Goal: Information Seeking & Learning: Learn about a topic

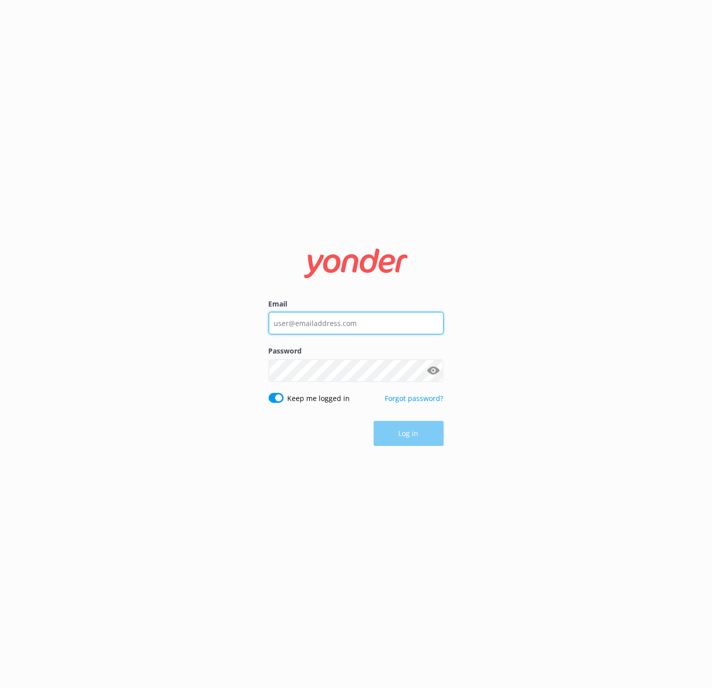
type input "[EMAIL_ADDRESS][DOMAIN_NAME]"
click at [401, 445] on button "Log in" at bounding box center [409, 434] width 70 height 25
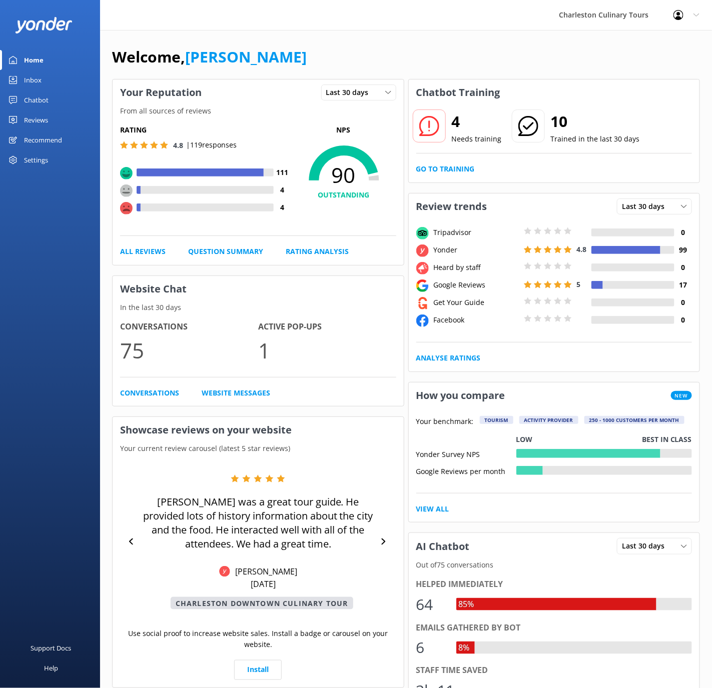
click at [26, 84] on div "Inbox" at bounding box center [33, 80] width 18 height 20
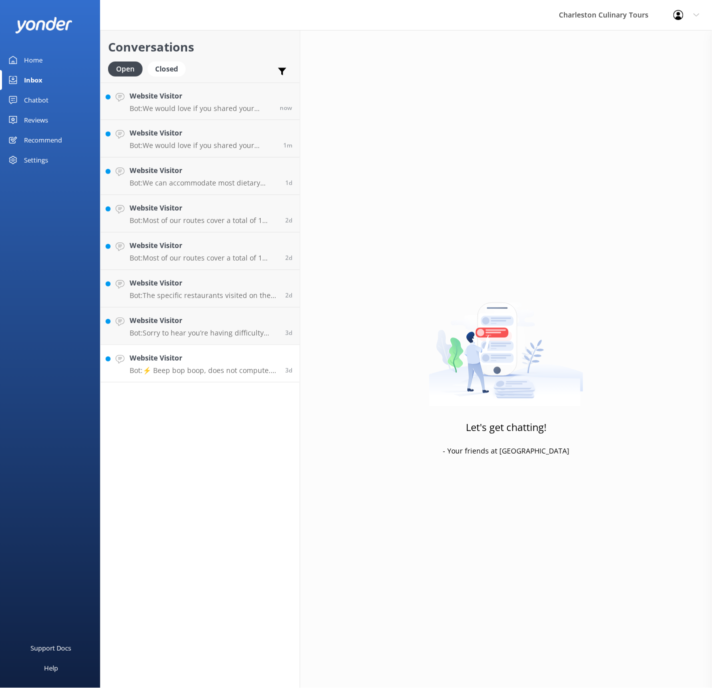
click at [191, 369] on p "Bot: ⚡ Beep bop boop, does not compute. Sorry, I don't have an answer for that …" at bounding box center [204, 370] width 148 height 9
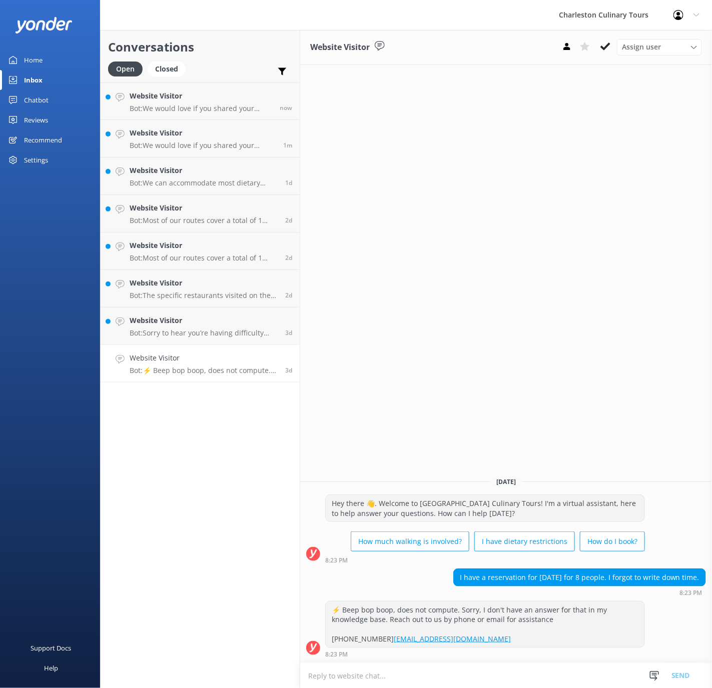
click at [609, 46] on icon at bounding box center [605, 47] width 10 height 10
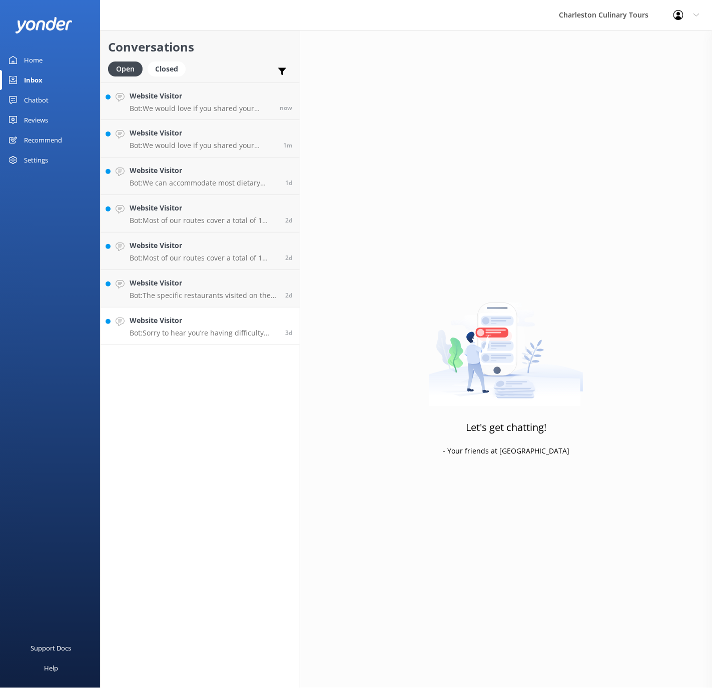
click at [201, 326] on div "Website Visitor Bot: Sorry to hear you’re having difficulty with the gift card …" at bounding box center [204, 326] width 148 height 22
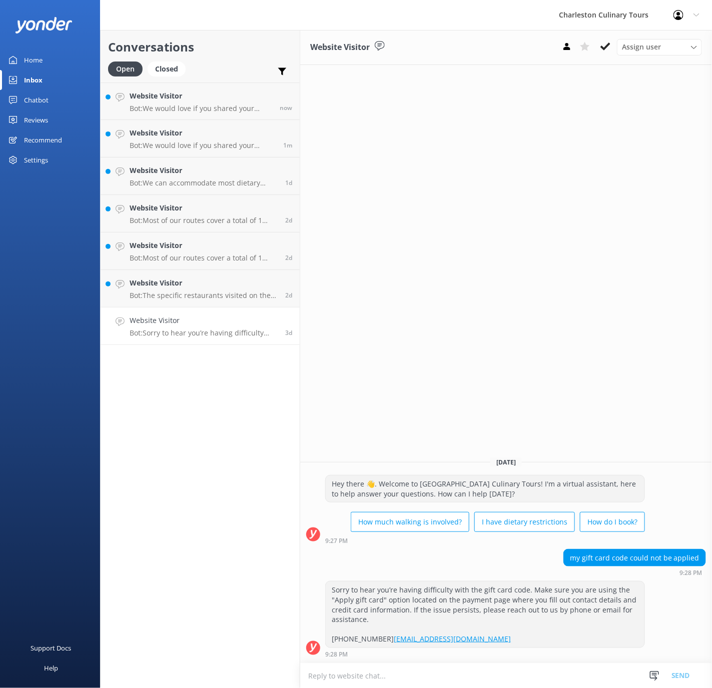
click at [600, 49] on button at bounding box center [605, 46] width 18 height 15
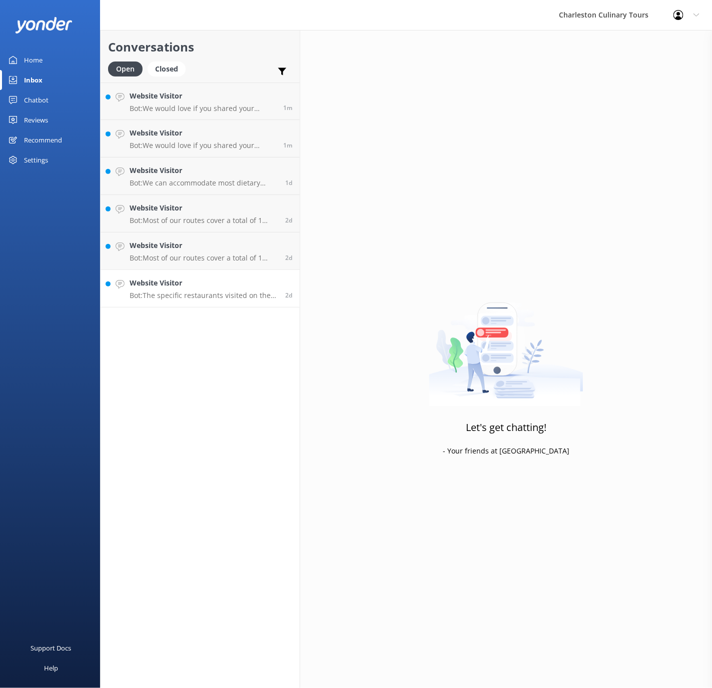
click at [186, 298] on p "Bot: The specific restaurants visited on the Charleston Downtown Culinary Tour …" at bounding box center [204, 295] width 148 height 9
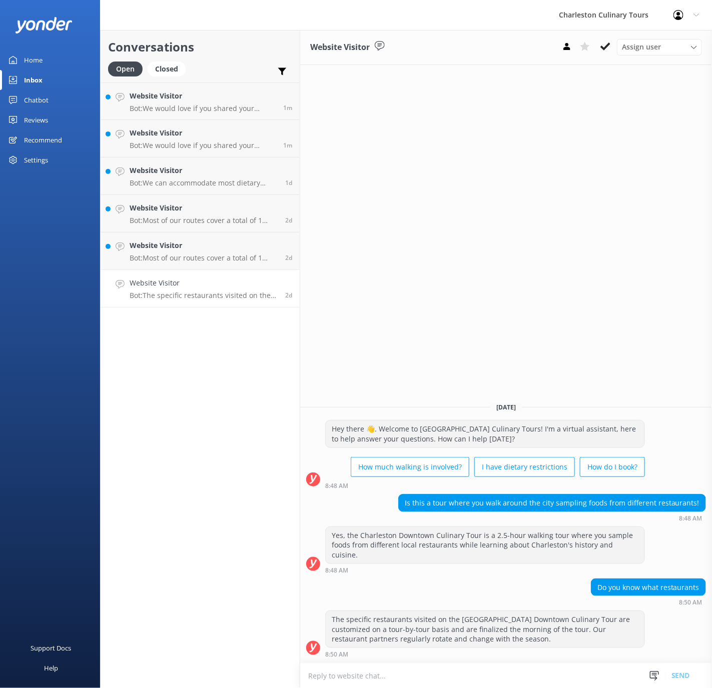
drag, startPoint x: 608, startPoint y: 46, endPoint x: 545, endPoint y: 69, distance: 67.1
click at [608, 45] on use at bounding box center [605, 47] width 10 height 8
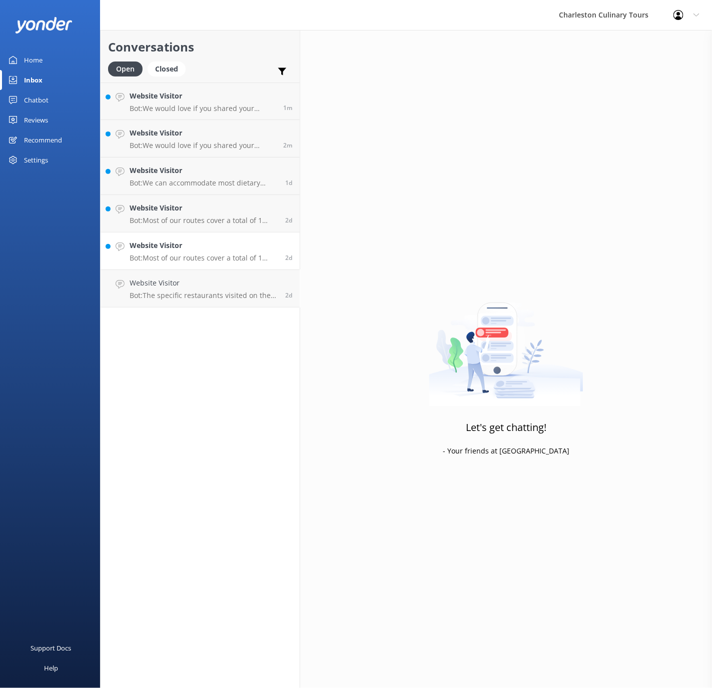
click at [236, 249] on h4 "Website Visitor" at bounding box center [204, 245] width 148 height 11
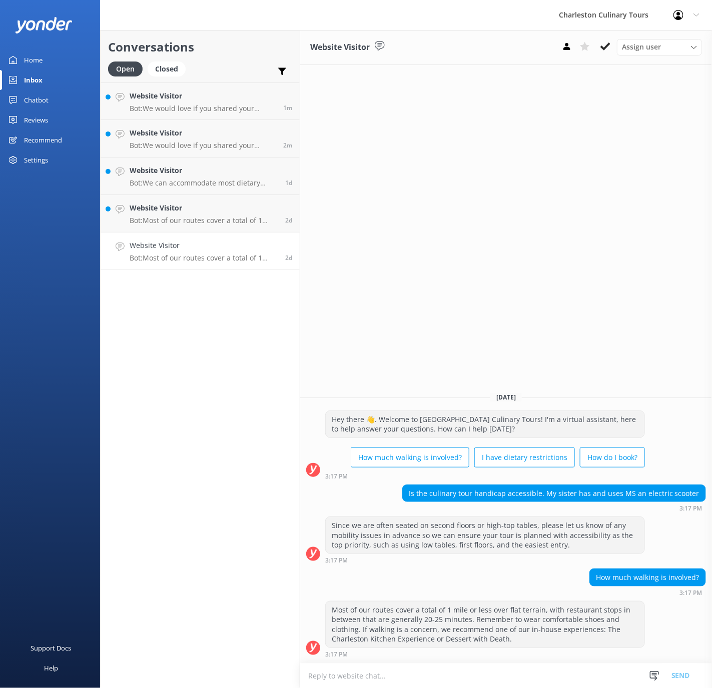
click at [599, 51] on button at bounding box center [605, 46] width 18 height 15
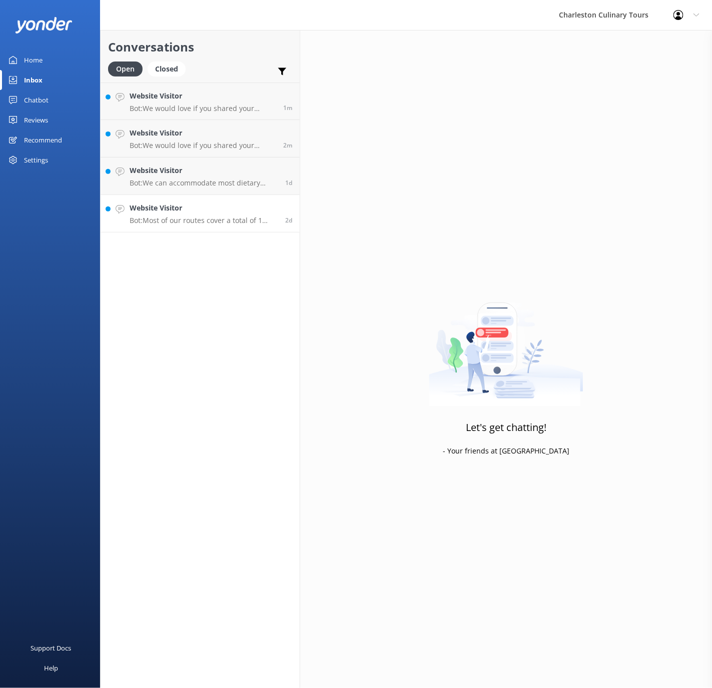
click at [216, 211] on h4 "Website Visitor" at bounding box center [204, 208] width 148 height 11
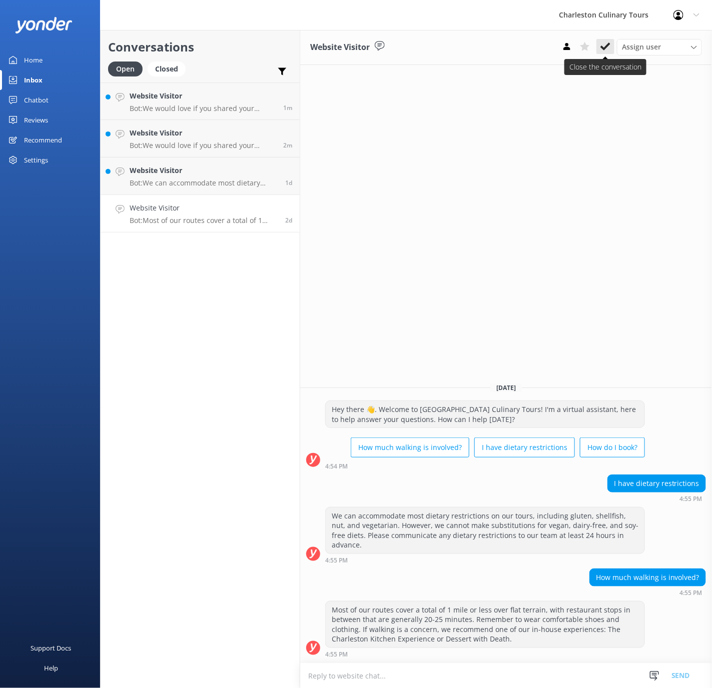
click at [606, 47] on use at bounding box center [605, 47] width 10 height 8
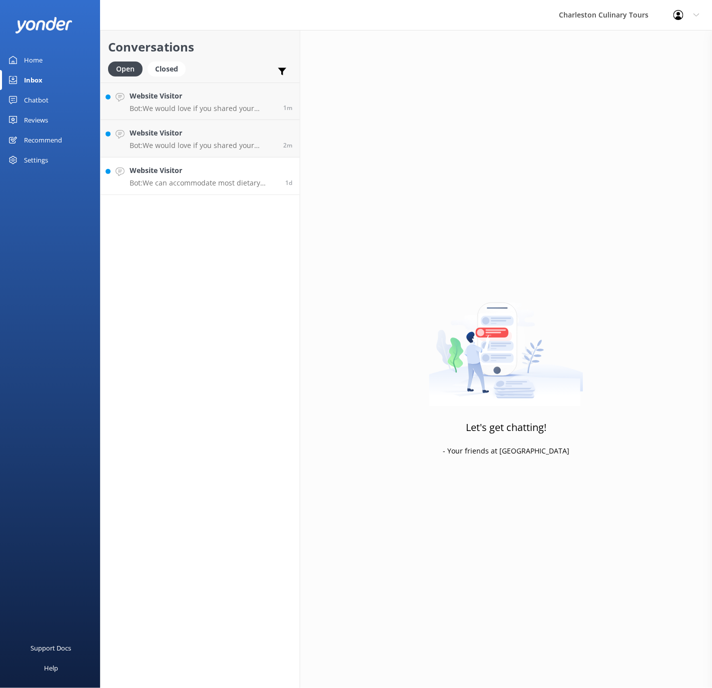
click at [191, 186] on p "Bot: We can accommodate most dietary restrictions, including gluten-free, on mo…" at bounding box center [204, 183] width 148 height 9
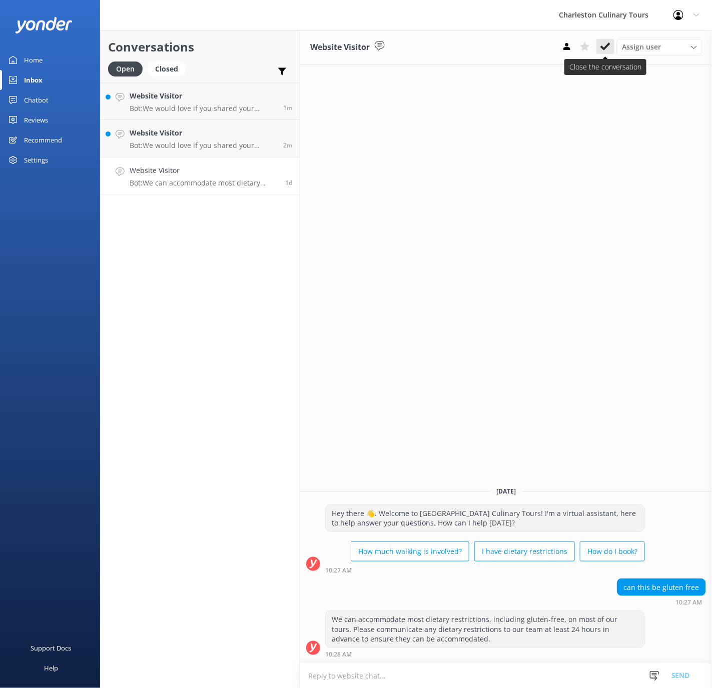
click at [605, 45] on icon at bounding box center [605, 47] width 10 height 10
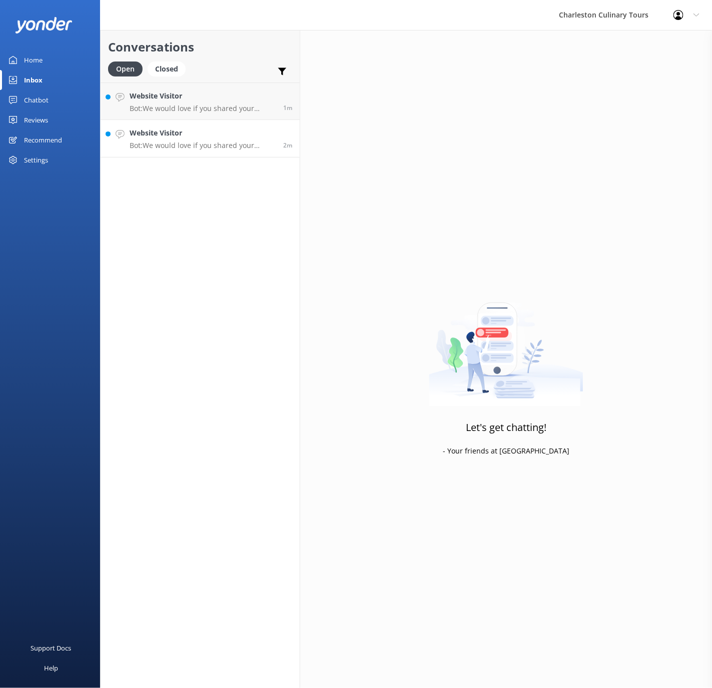
click at [185, 138] on h4 "Website Visitor" at bounding box center [203, 133] width 146 height 11
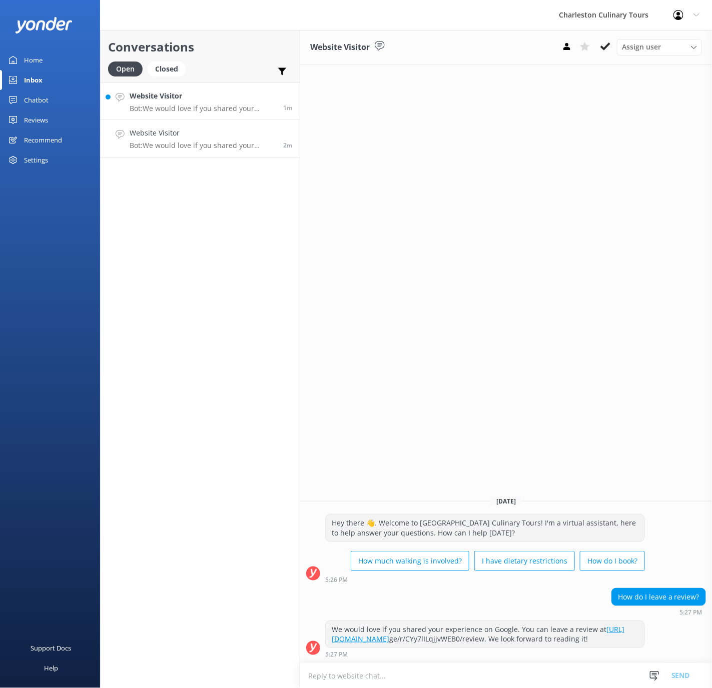
click at [208, 100] on h4 "Website Visitor" at bounding box center [203, 96] width 146 height 11
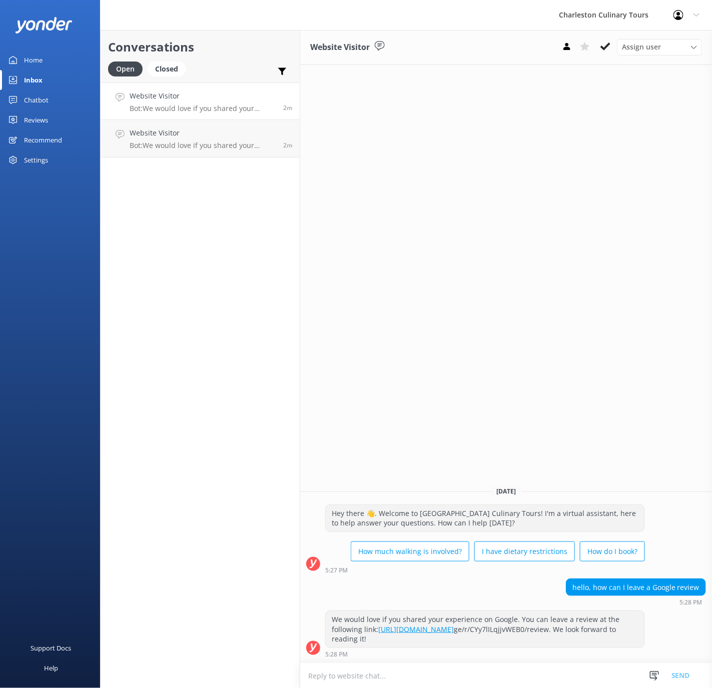
drag, startPoint x: 599, startPoint y: 44, endPoint x: 555, endPoint y: 51, distance: 44.6
click at [599, 44] on button at bounding box center [605, 46] width 18 height 15
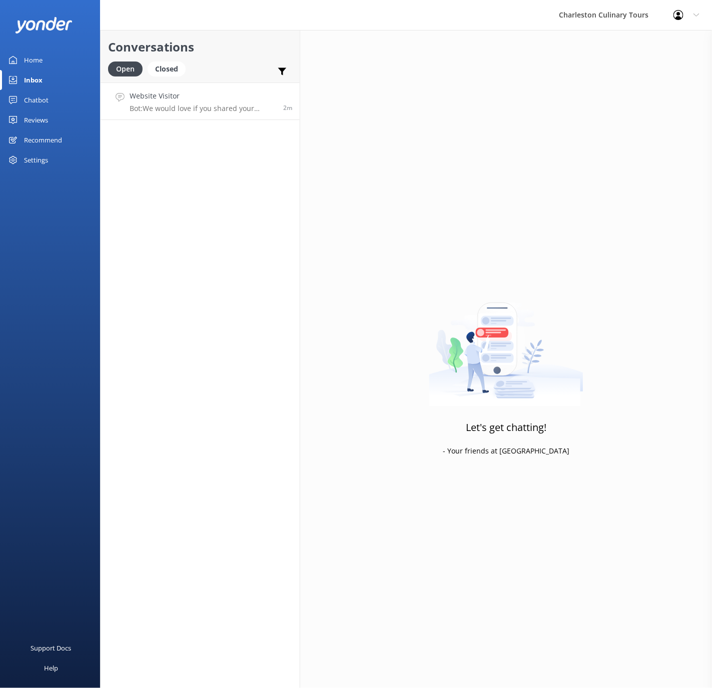
click at [213, 111] on p "Bot: We would love if you shared your experience on Google. You can leave a rev…" at bounding box center [203, 108] width 146 height 9
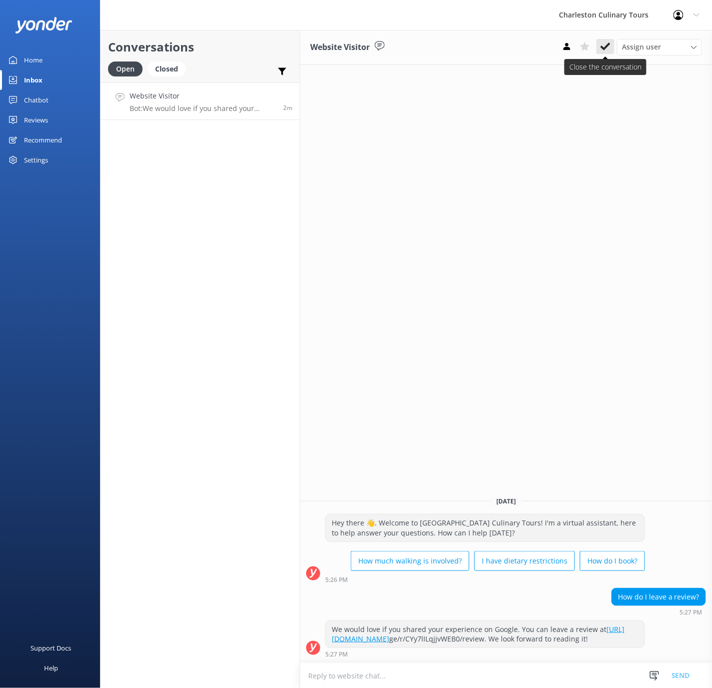
click at [608, 46] on use at bounding box center [605, 47] width 10 height 8
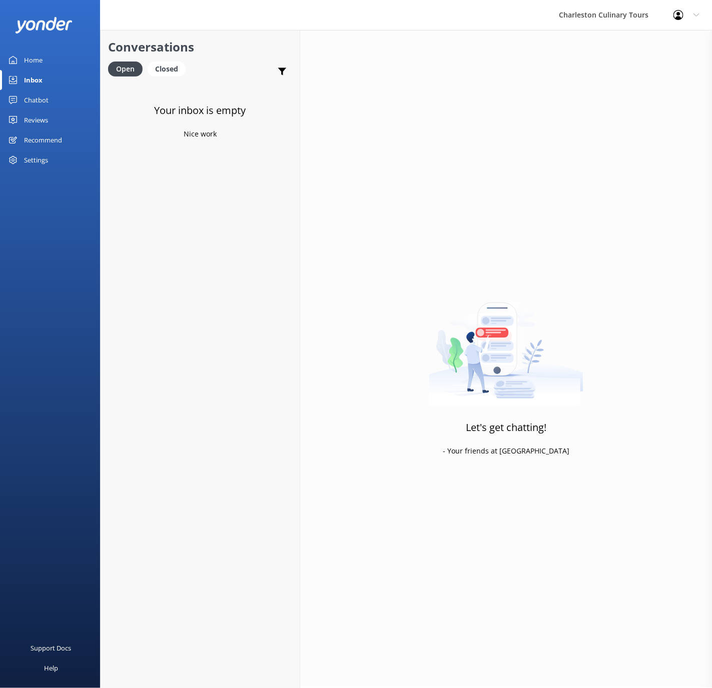
click at [38, 124] on div "Reviews" at bounding box center [36, 120] width 24 height 20
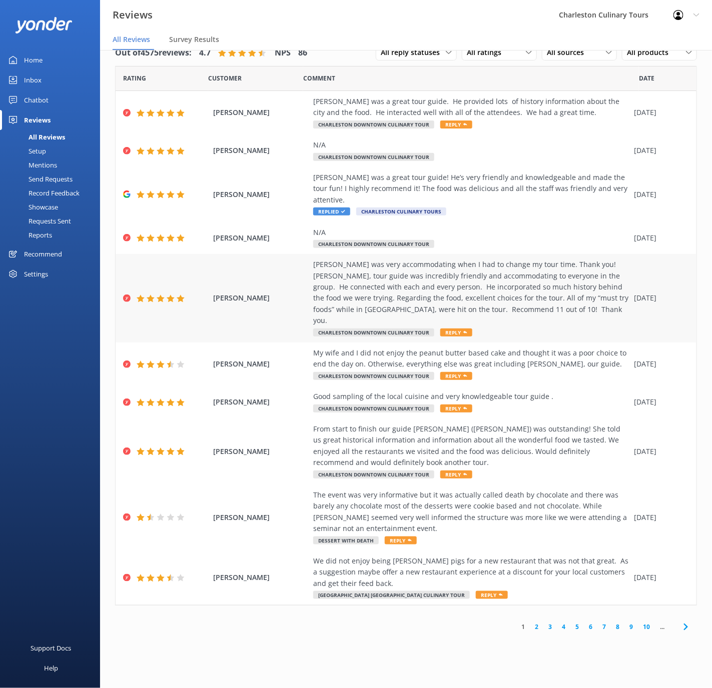
scroll to position [20, 0]
click at [536, 622] on link "2" at bounding box center [537, 627] width 14 height 10
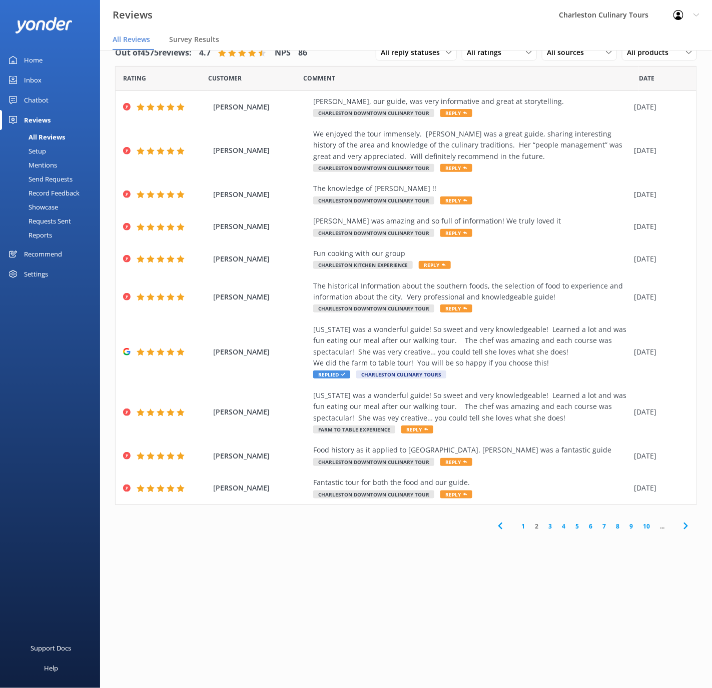
click at [549, 525] on link "3" at bounding box center [550, 527] width 14 height 10
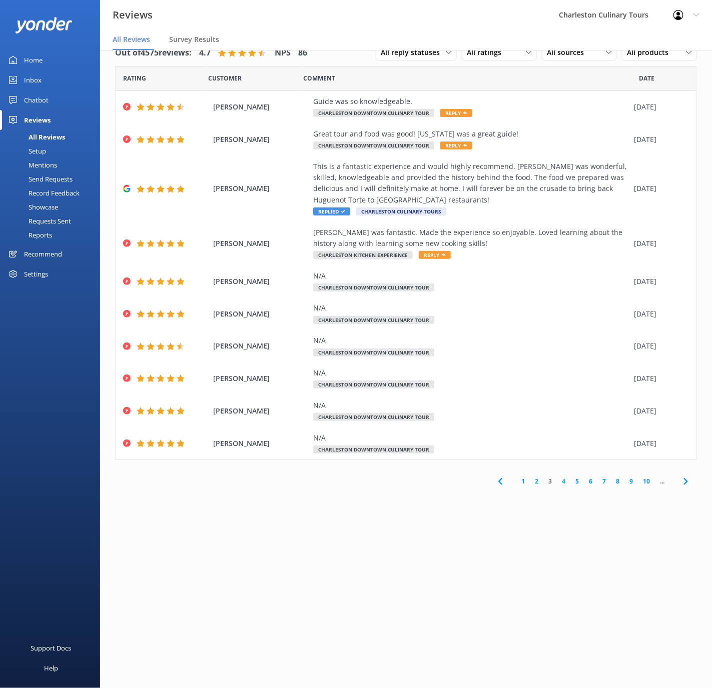
click at [564, 479] on link "4" at bounding box center [564, 482] width 14 height 10
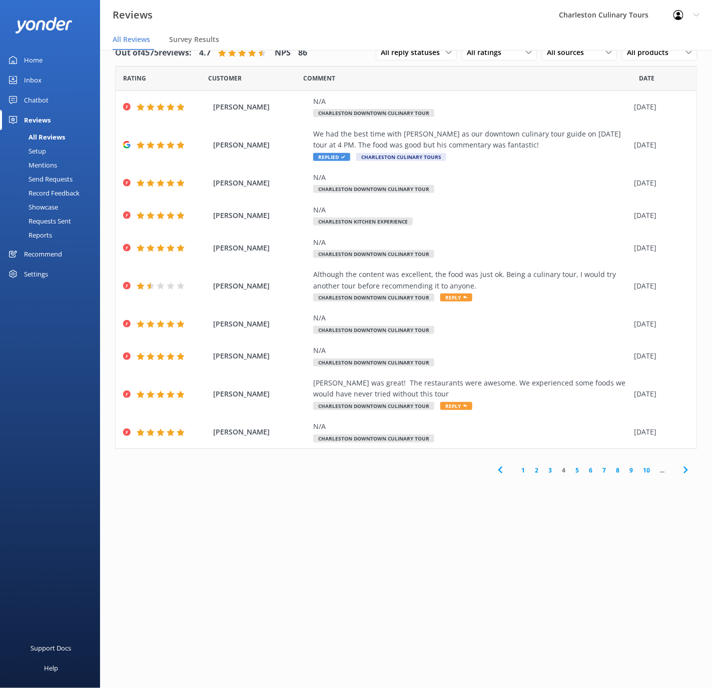
click at [576, 472] on link "5" at bounding box center [577, 471] width 14 height 10
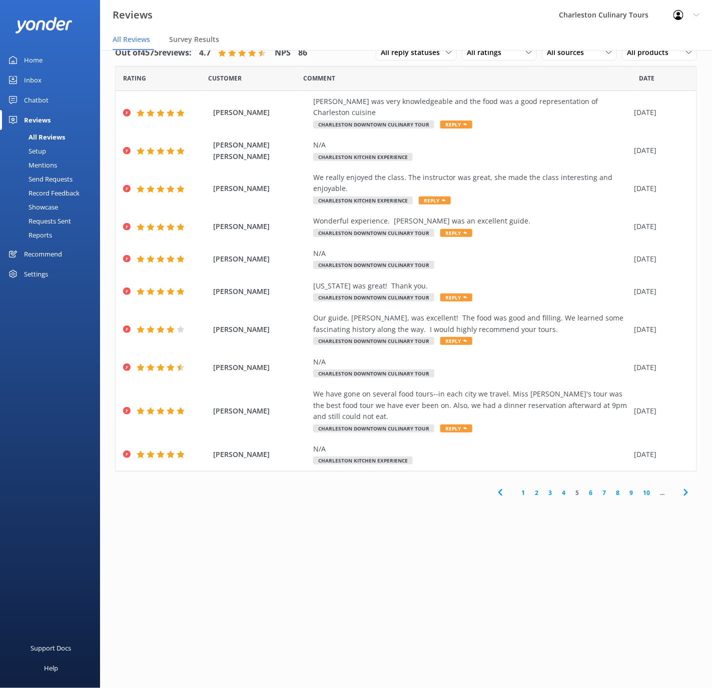
click at [22, 62] on link "Home" at bounding box center [50, 60] width 100 height 20
